Goal: Task Accomplishment & Management: Use online tool/utility

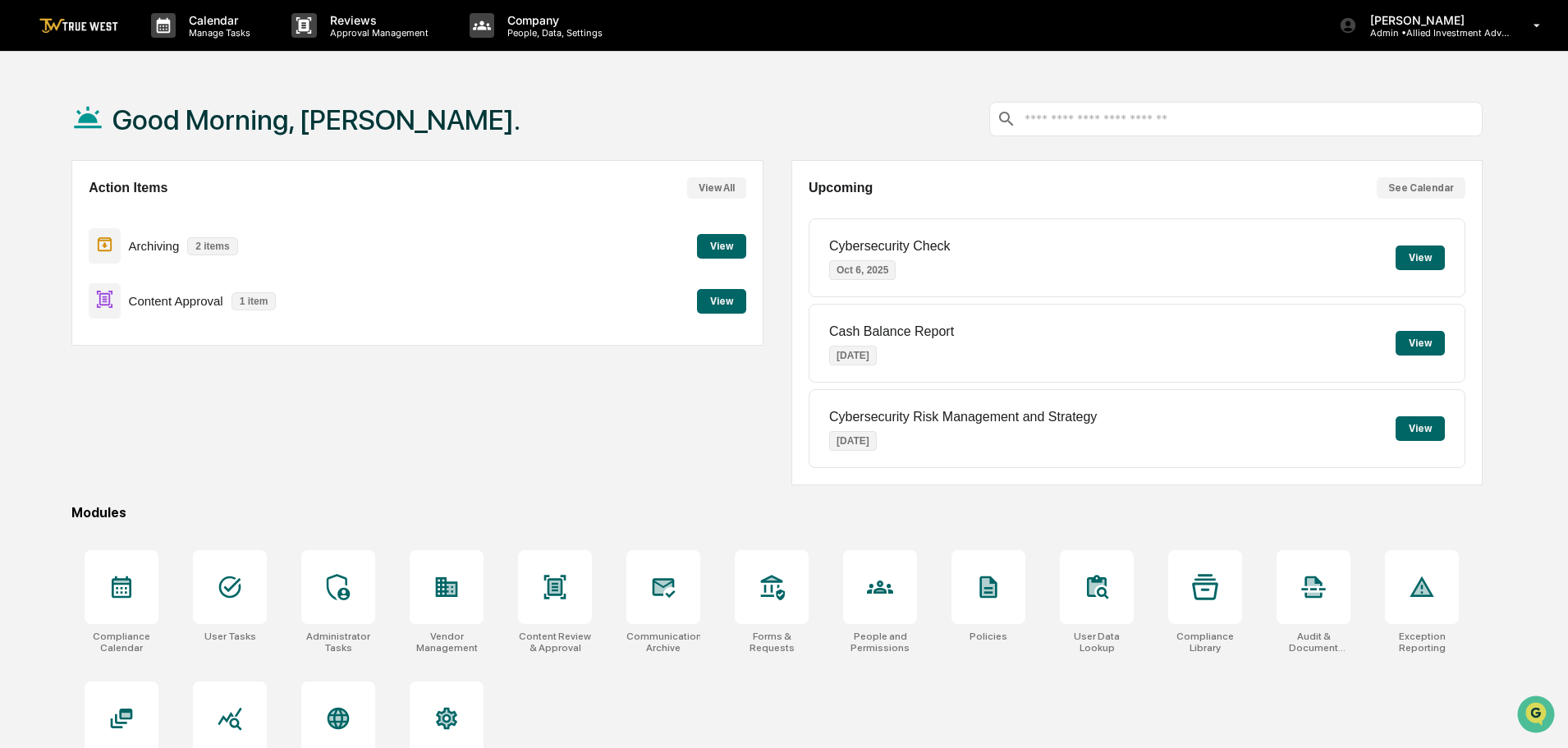
click at [724, 299] on button "View" at bounding box center [722, 302] width 49 height 25
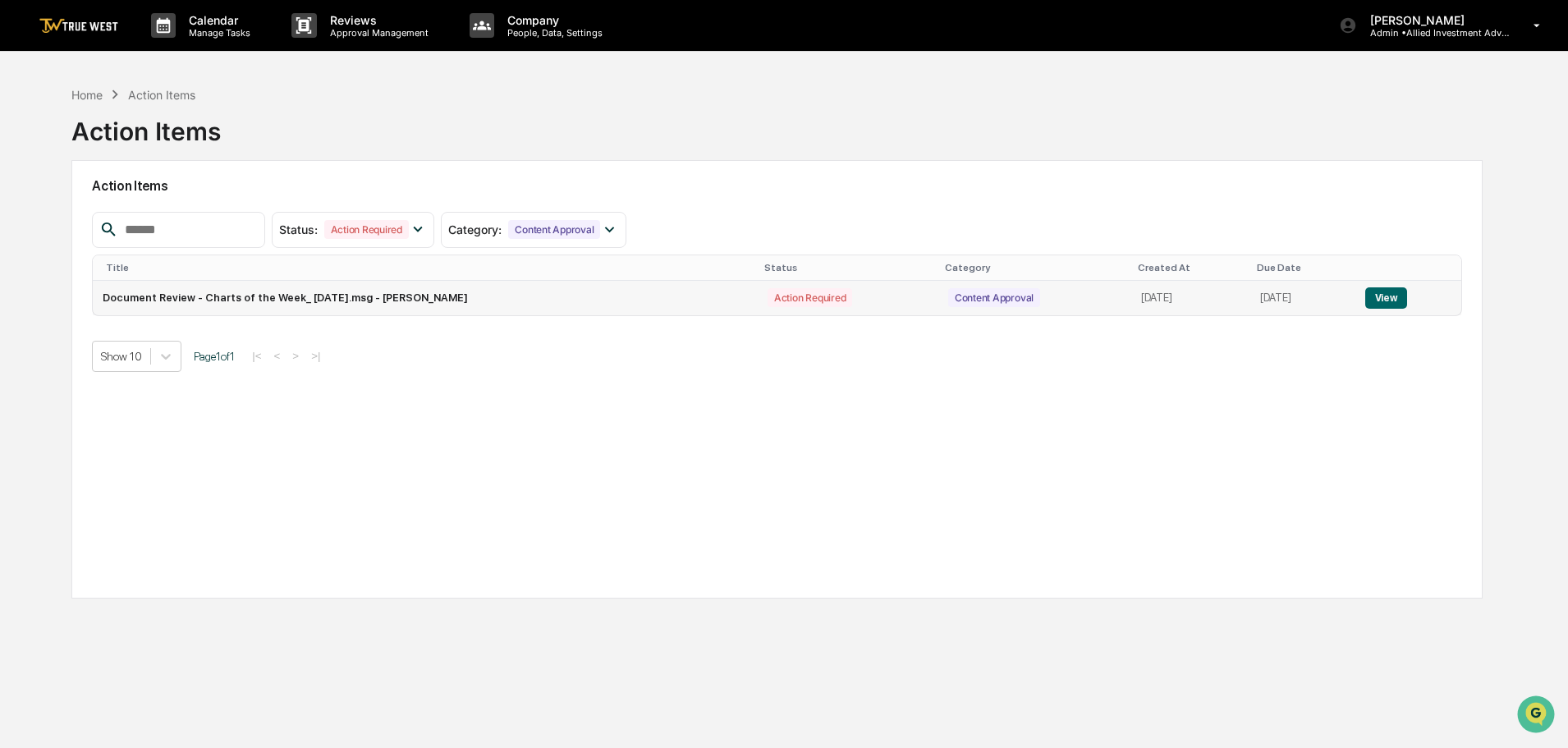
click at [1393, 294] on button "View" at bounding box center [1386, 298] width 42 height 21
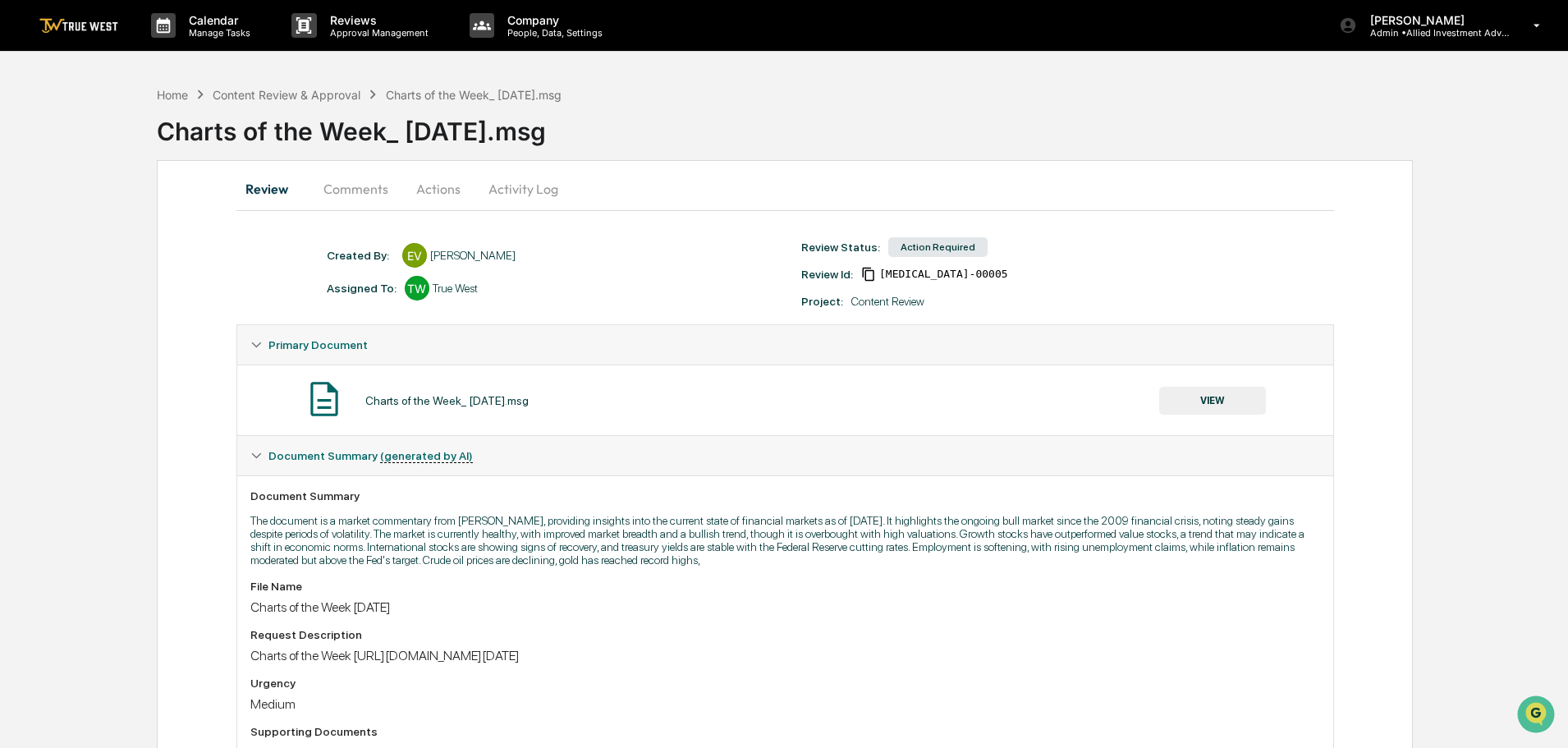
click at [441, 183] on button "Actions" at bounding box center [438, 188] width 74 height 39
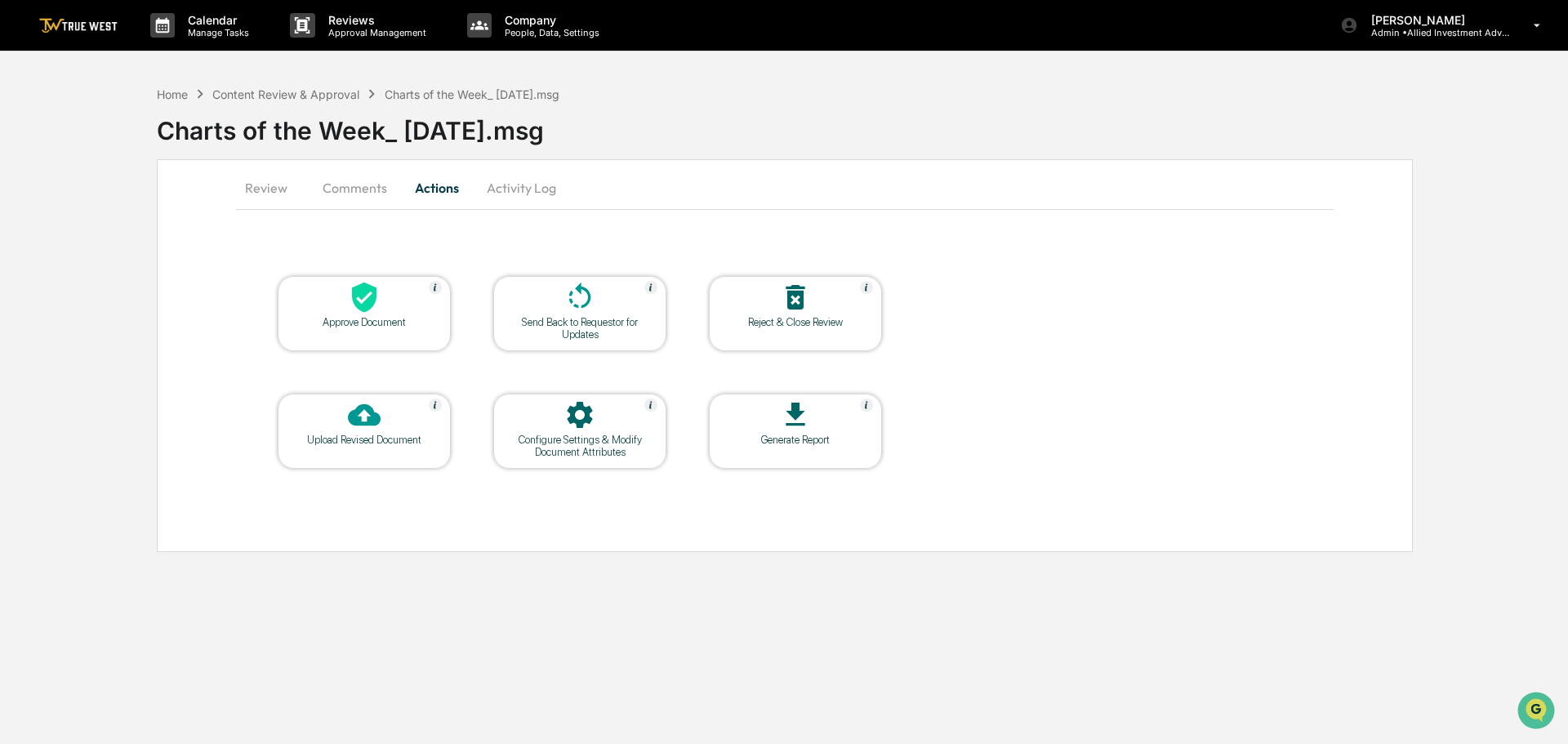
click at [350, 308] on icon at bounding box center [364, 297] width 32 height 32
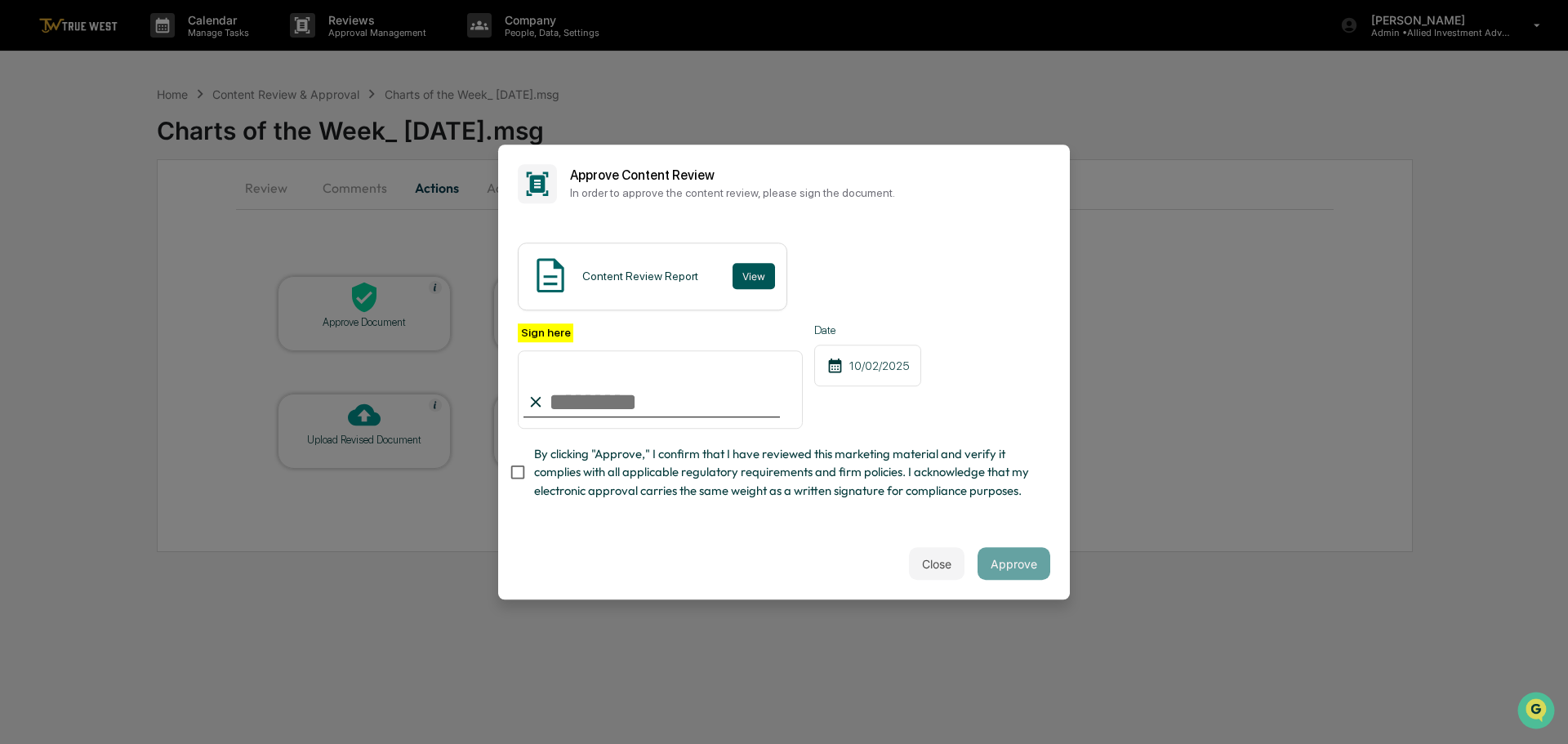
click at [747, 263] on button "View" at bounding box center [754, 275] width 42 height 26
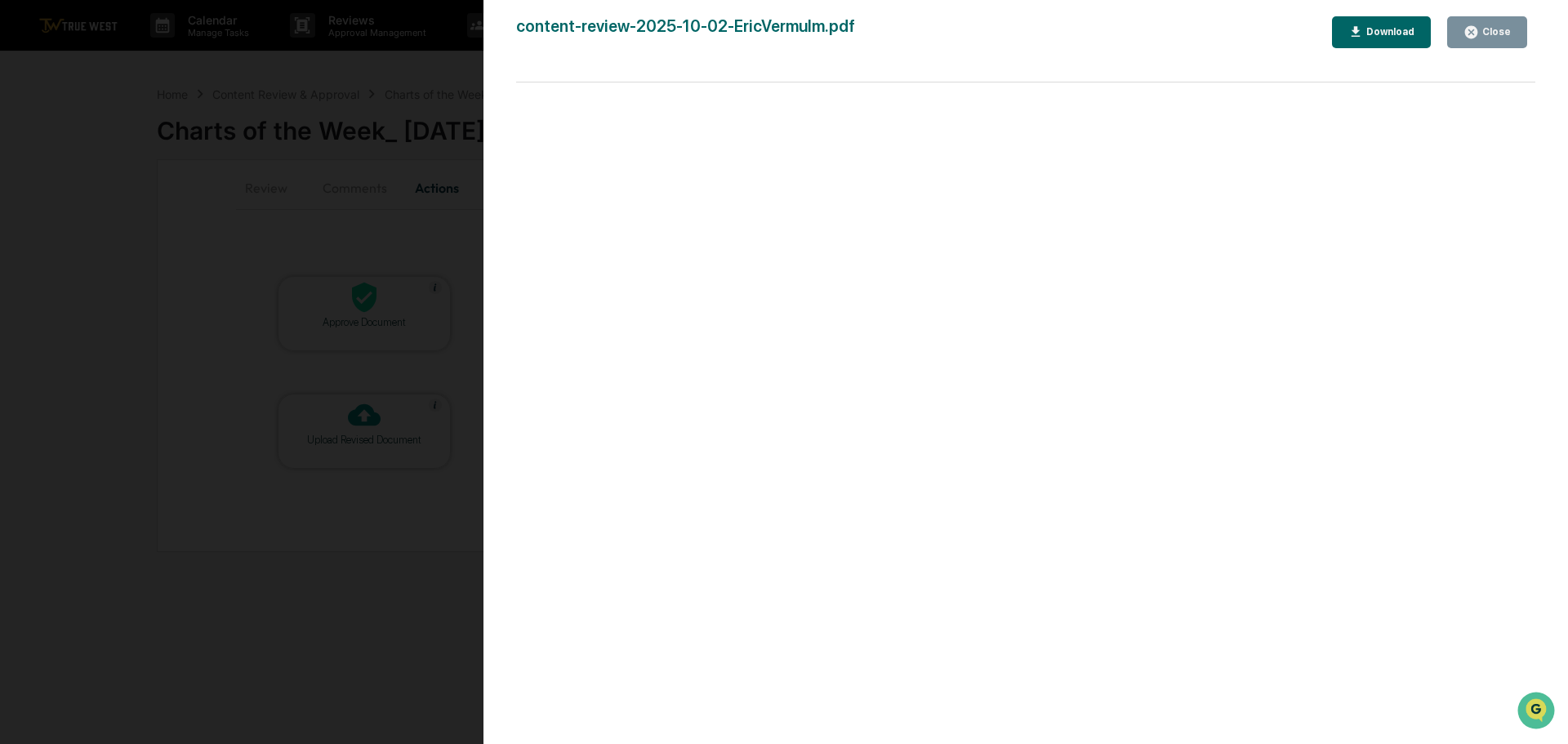
click at [399, 84] on div "Version History [DATE] 01:57 PM [PERSON_NAME] content-review-2025-10-02-EricVer…" at bounding box center [784, 372] width 1568 height 744
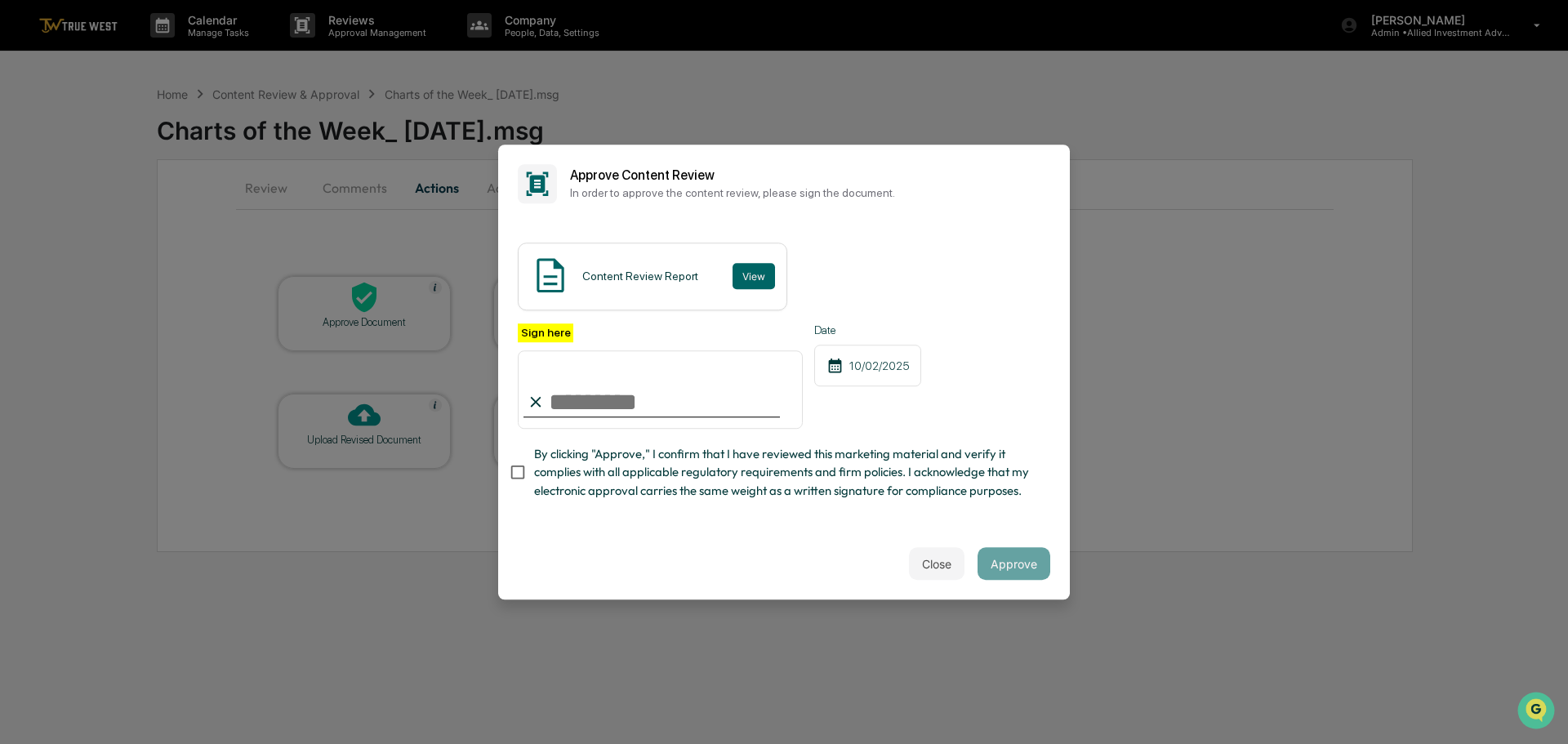
click at [589, 374] on input "Sign here" at bounding box center [660, 390] width 285 height 78
type input "**********"
click at [1015, 572] on button "Approve" at bounding box center [1014, 563] width 73 height 32
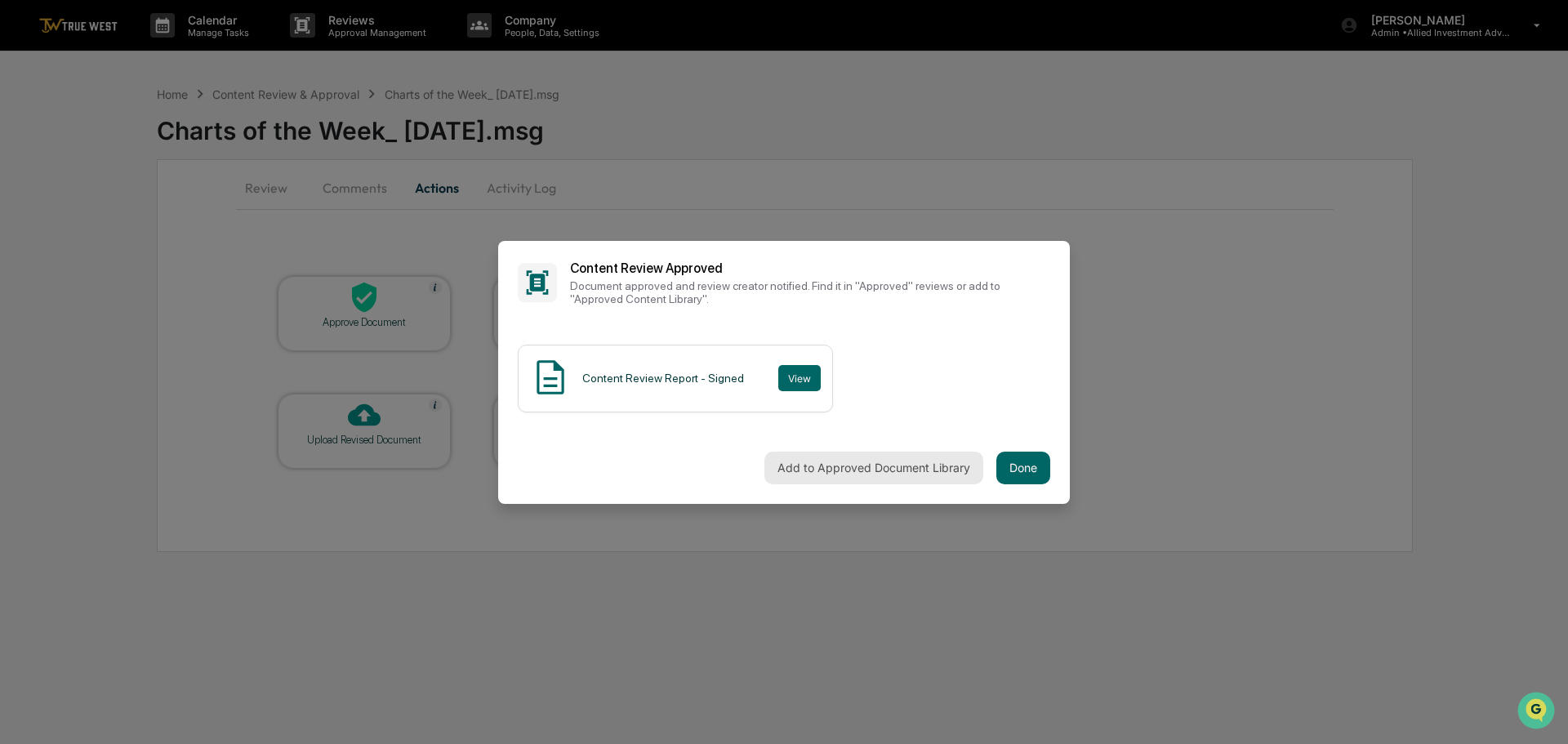
click at [805, 462] on button "Add to Approved Document Library" at bounding box center [873, 468] width 219 height 32
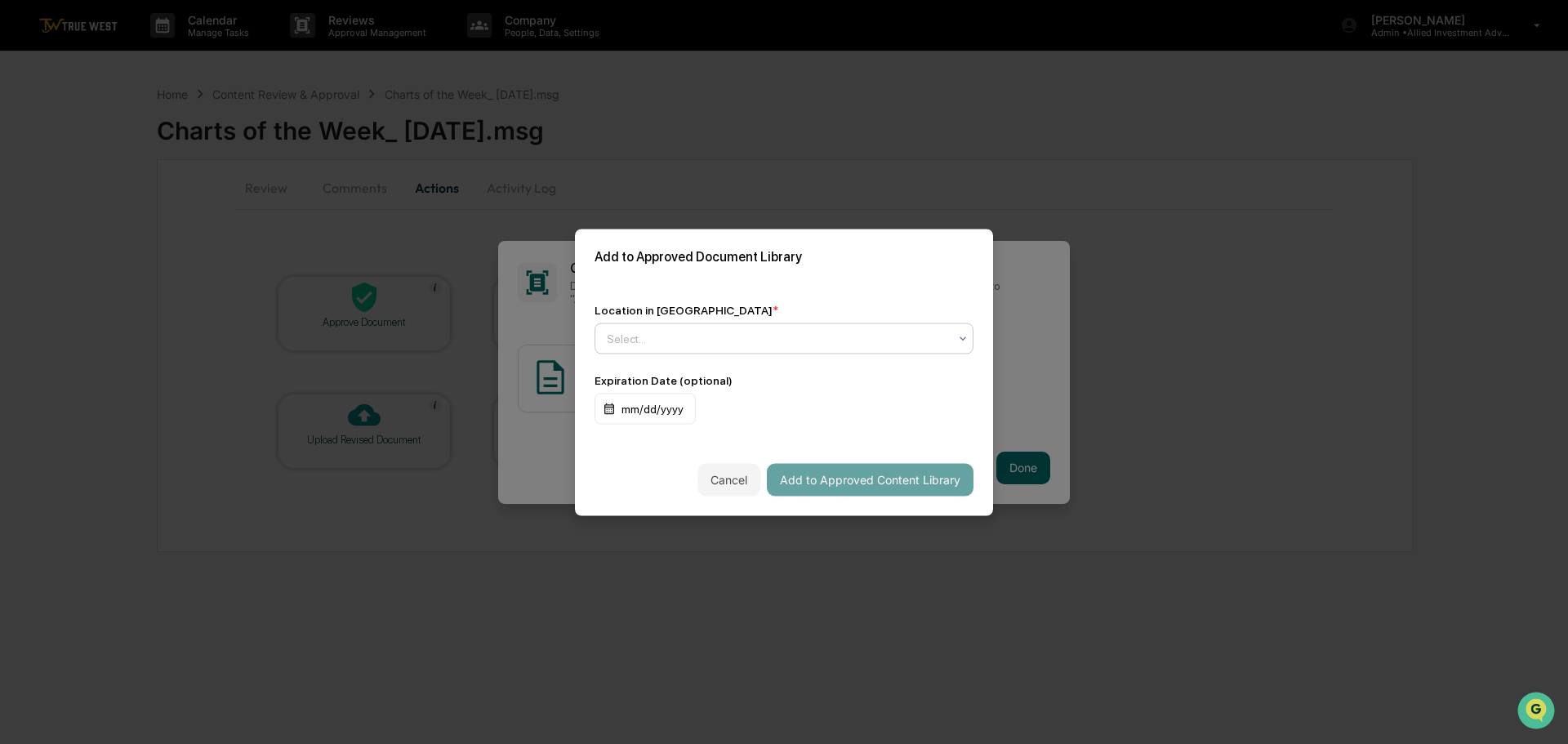
click at [706, 333] on div at bounding box center [777, 337] width 341 height 16
click at [669, 405] on div "↳ Marketing and Advertisements" at bounding box center [780, 406] width 369 height 32
click at [843, 476] on button "Add to Approved Content Library" at bounding box center [870, 479] width 206 height 32
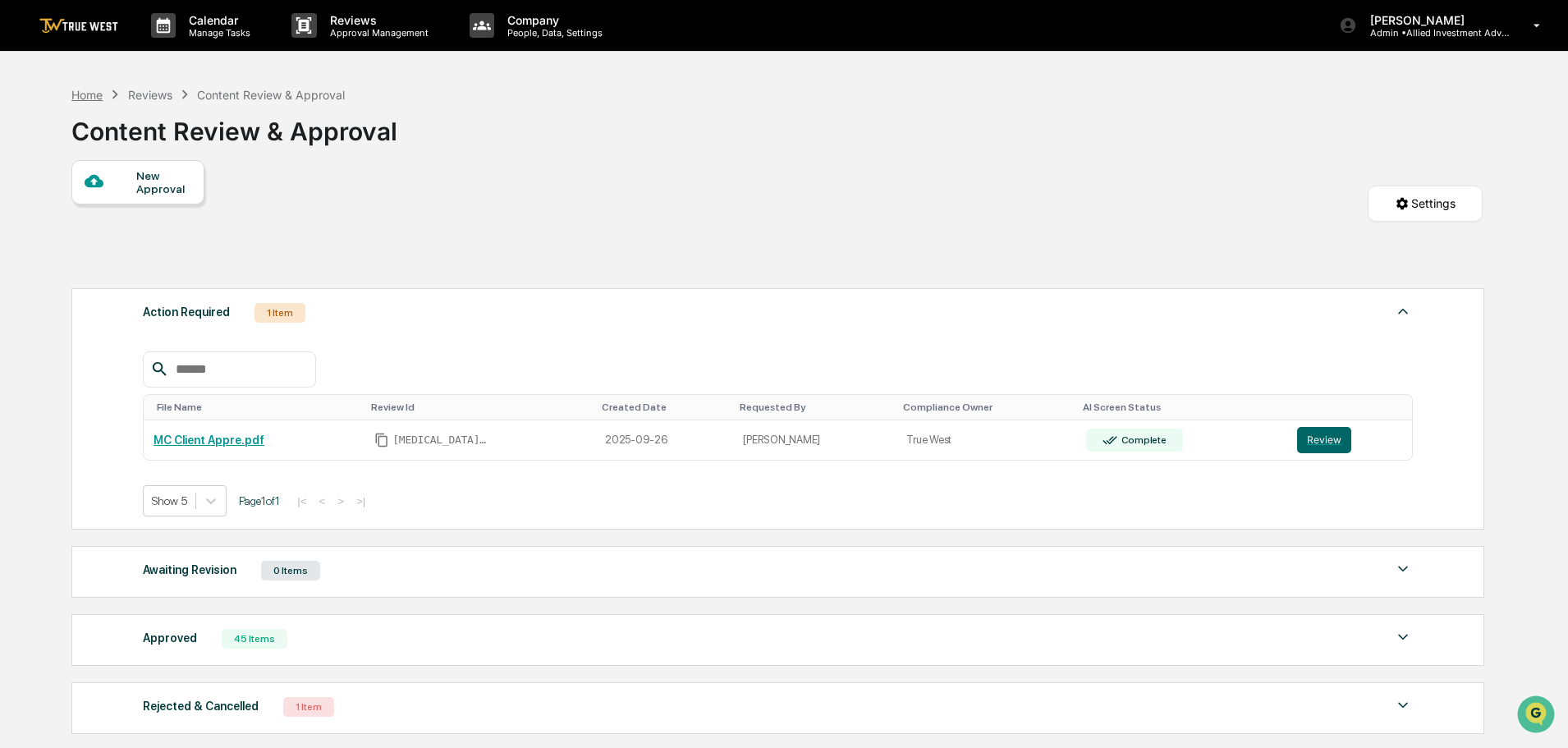
click at [77, 94] on div "Home" at bounding box center [86, 94] width 31 height 14
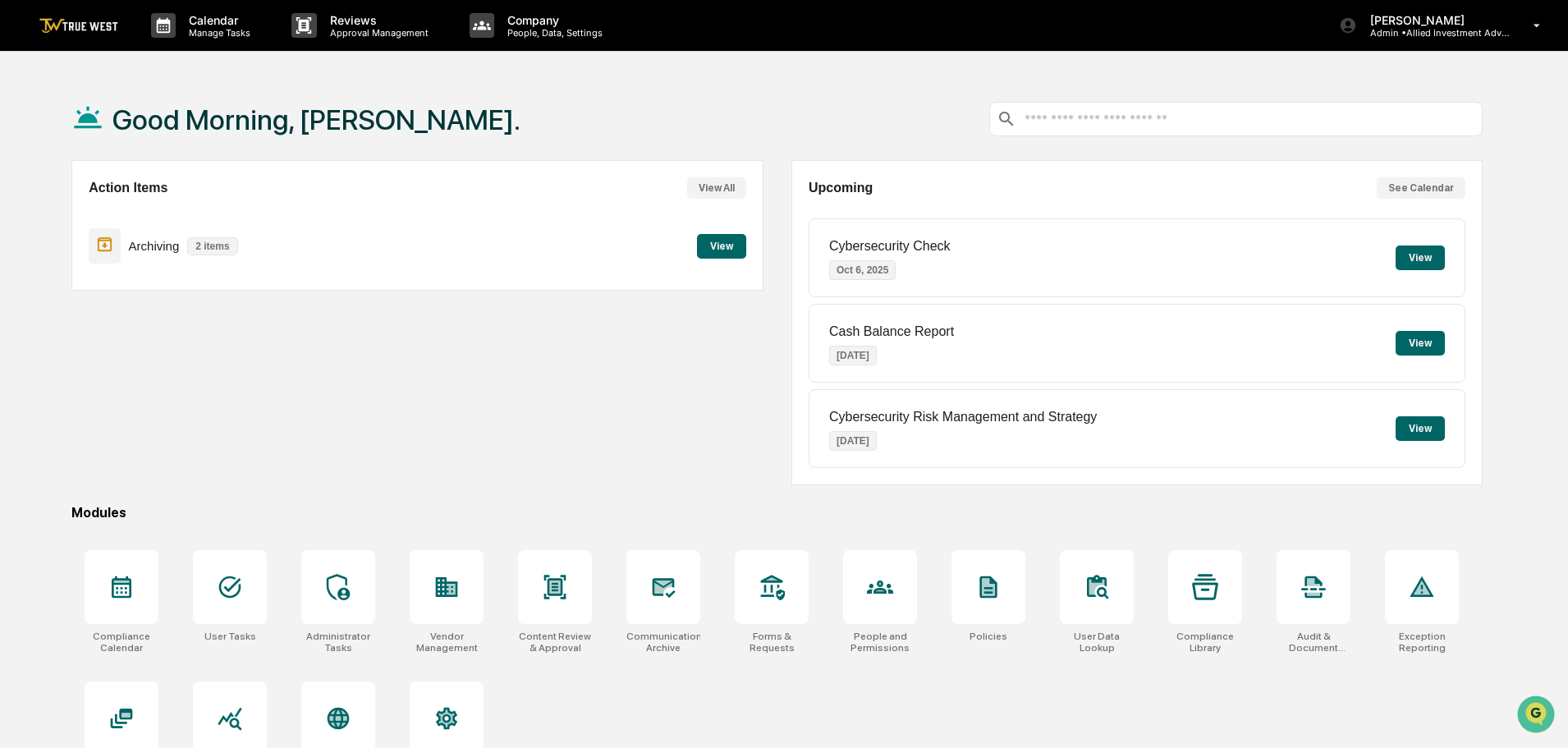
click at [719, 246] on button "View" at bounding box center [722, 247] width 49 height 25
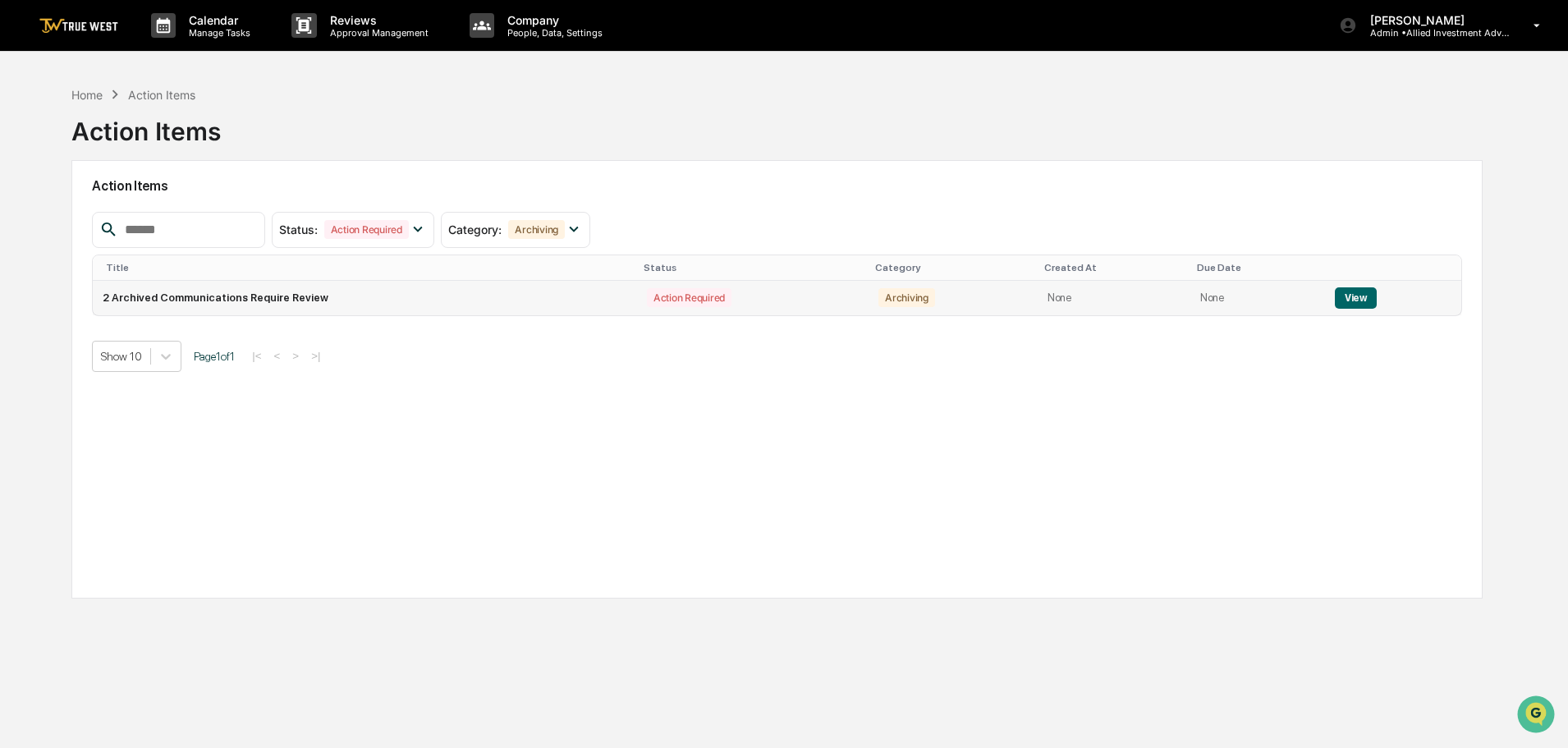
click at [1344, 296] on button "View" at bounding box center [1357, 298] width 42 height 21
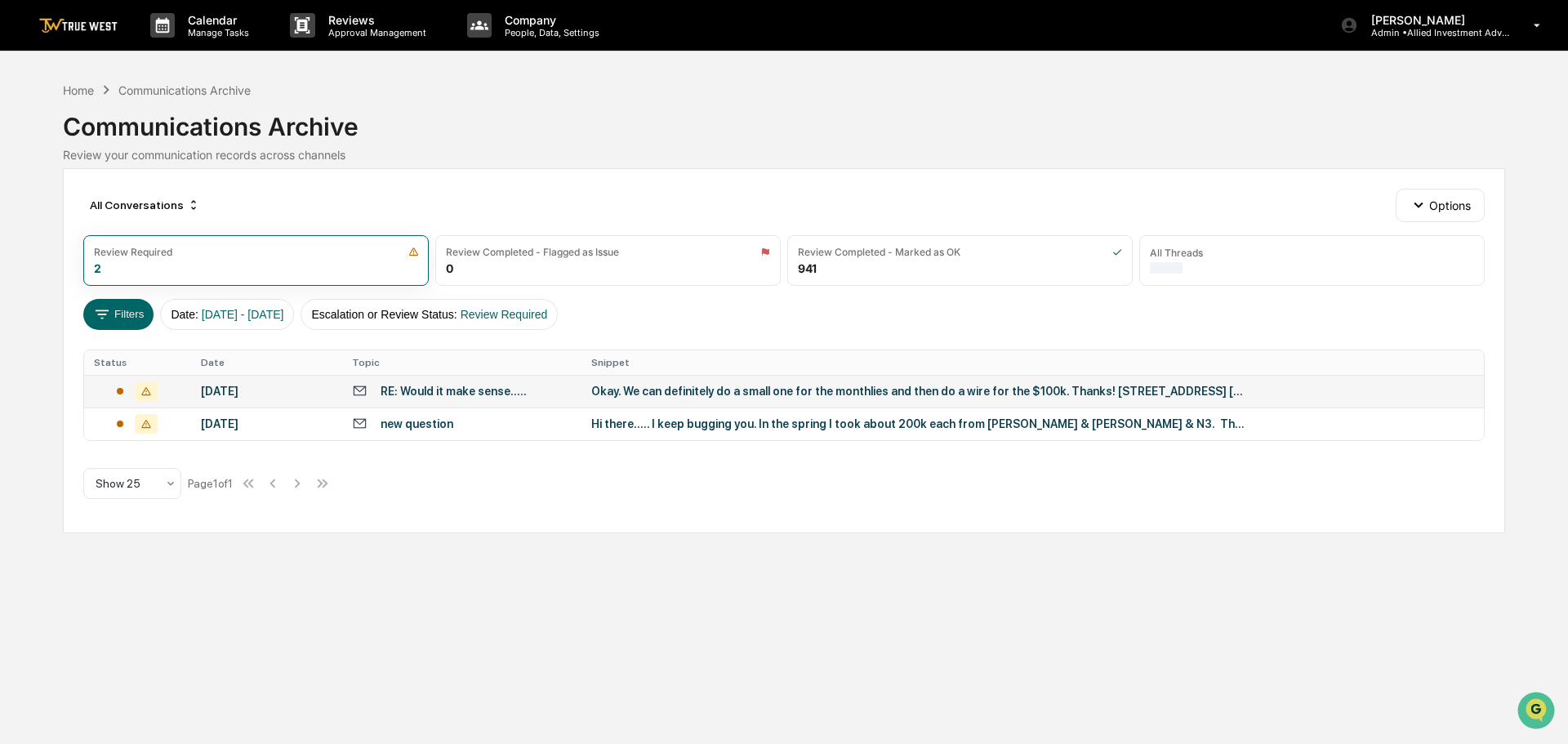
click at [740, 391] on div "Okay. We can definitely do a small one for the monthlies and then do a wire for…" at bounding box center [918, 392] width 654 height 13
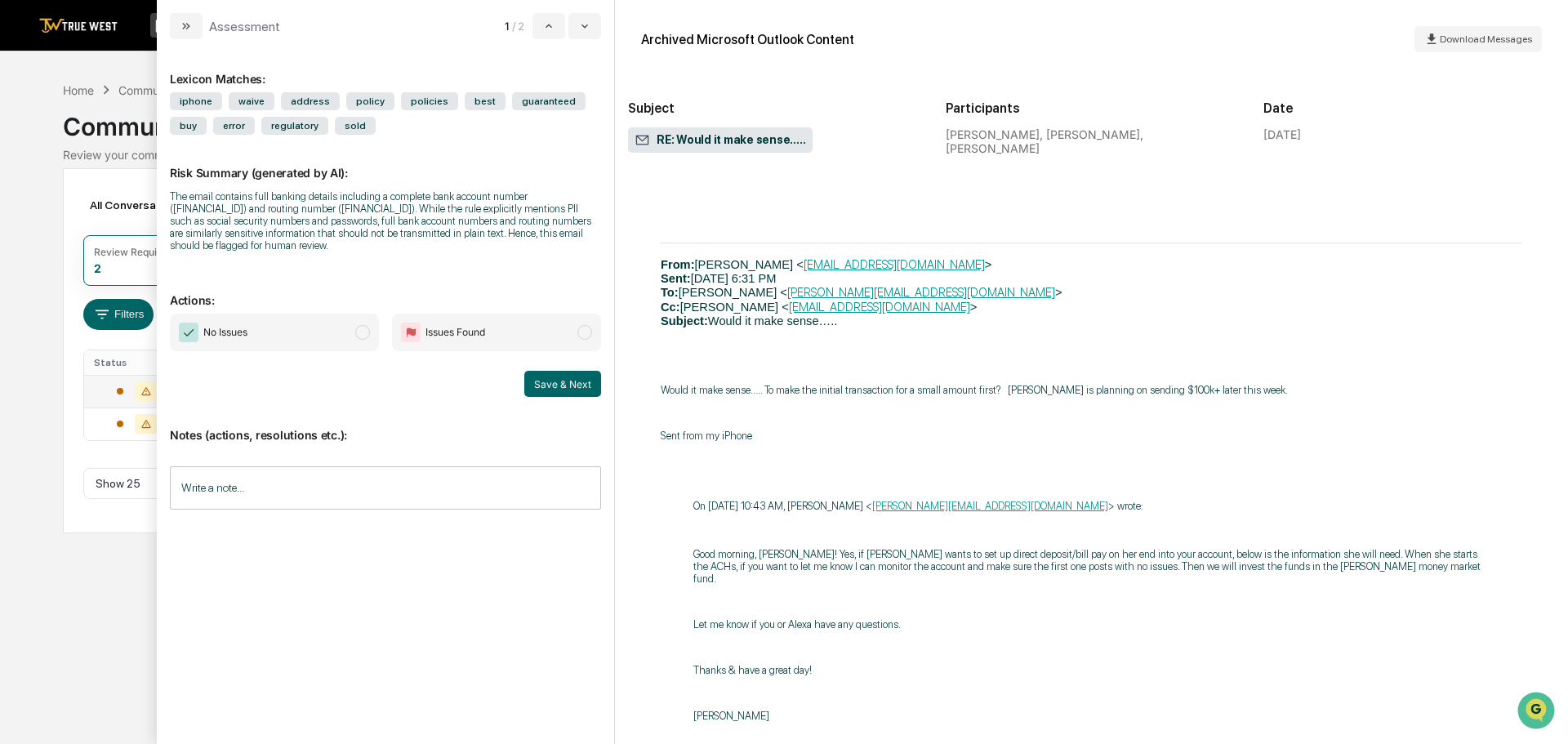
scroll to position [1878, 0]
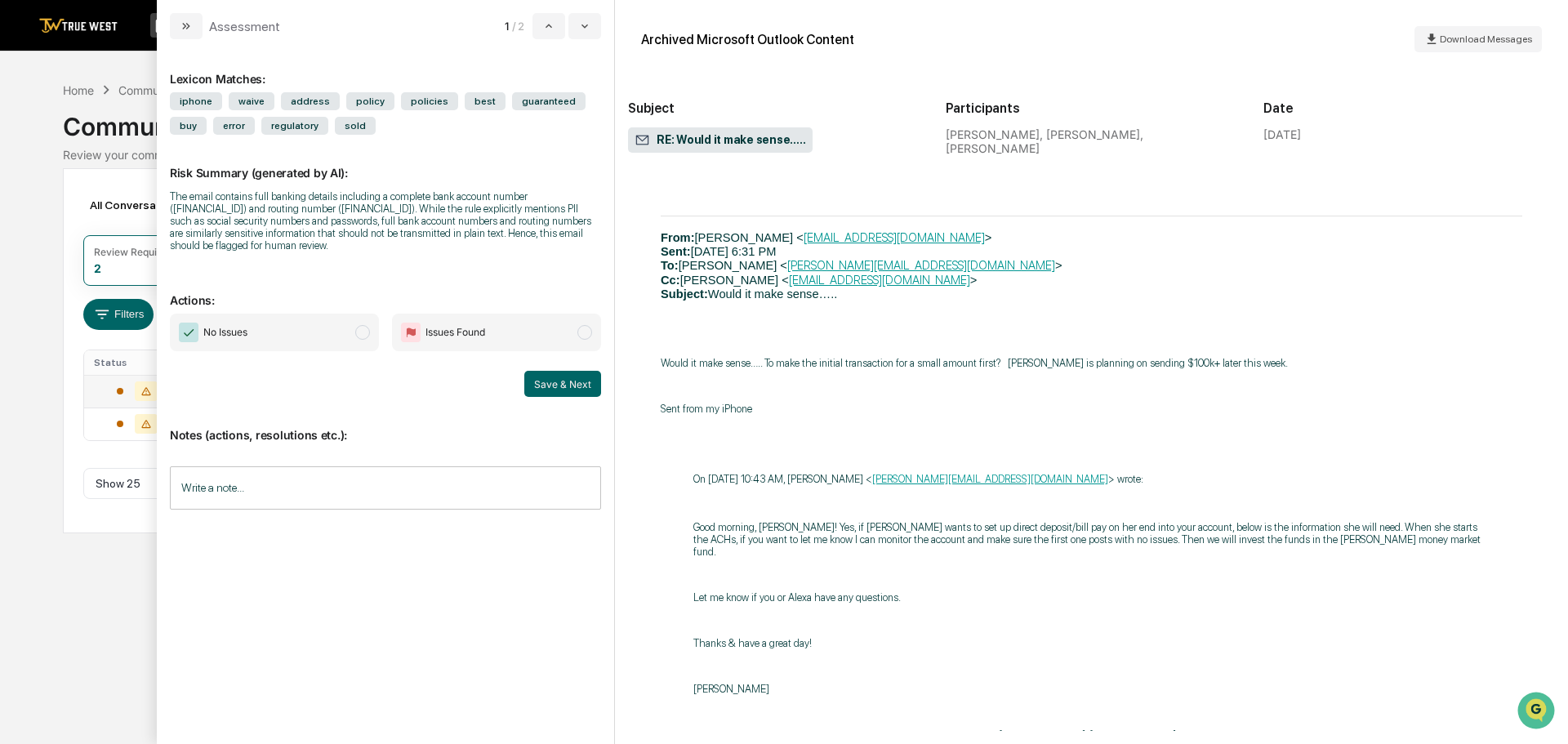
click at [364, 332] on span "modal" at bounding box center [362, 331] width 14 height 14
click at [574, 383] on button "Save & Next" at bounding box center [563, 383] width 76 height 26
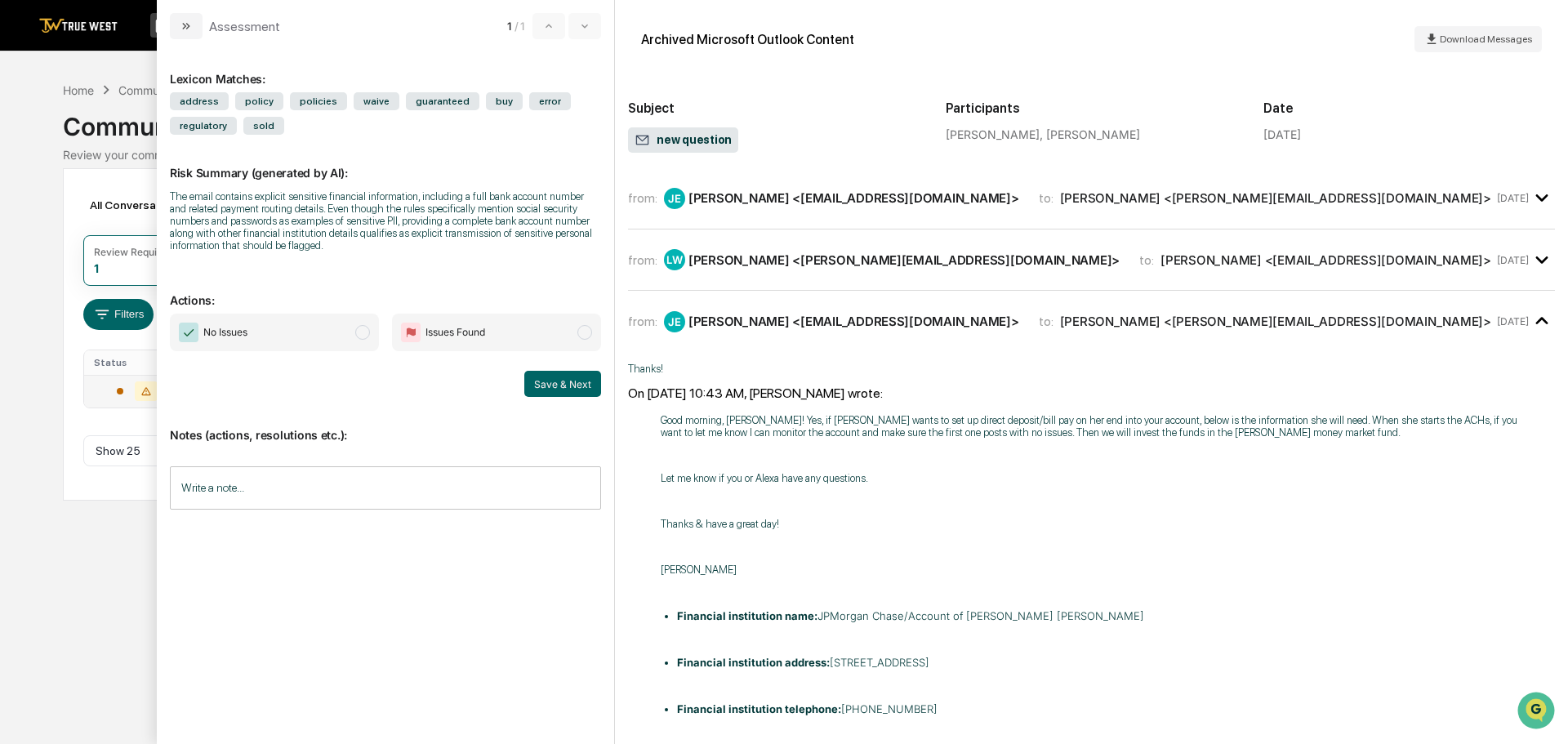
click at [362, 329] on span "modal" at bounding box center [362, 331] width 14 height 14
click at [572, 385] on button "Save & Next" at bounding box center [563, 383] width 76 height 26
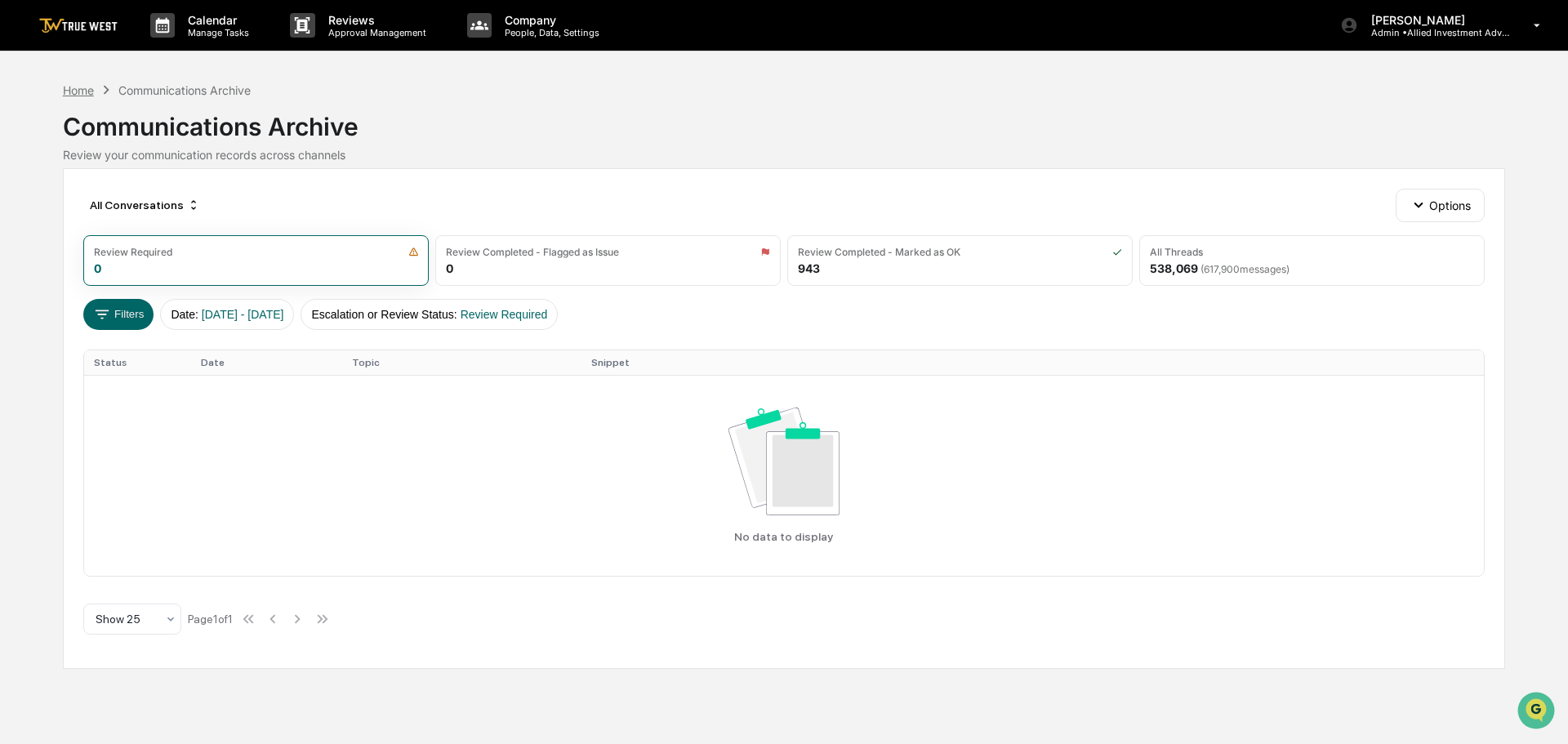
click at [77, 88] on div "Home" at bounding box center [78, 90] width 31 height 14
